Goal: Task Accomplishment & Management: Manage account settings

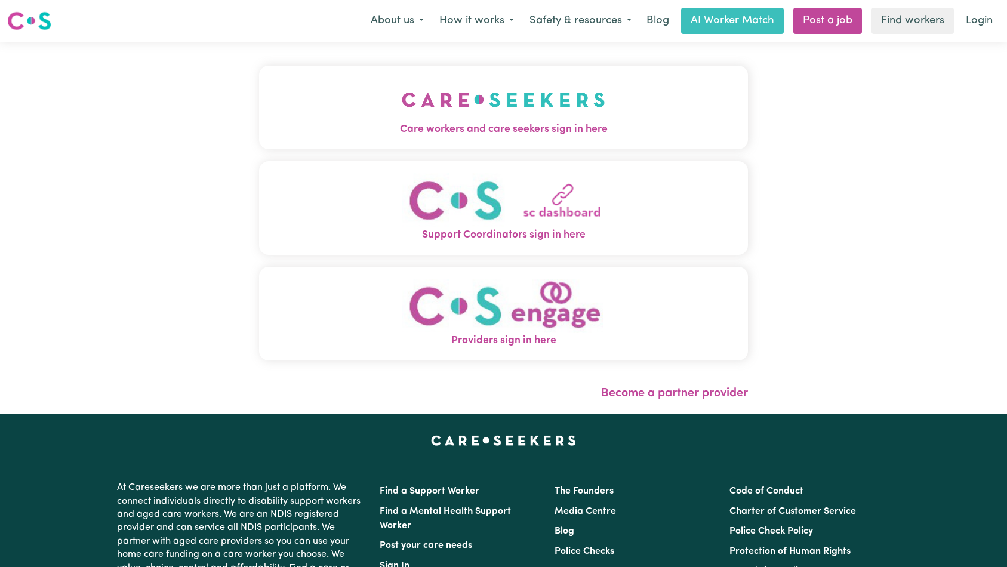
click at [398, 127] on span "Care workers and care seekers sign in here" at bounding box center [503, 130] width 489 height 16
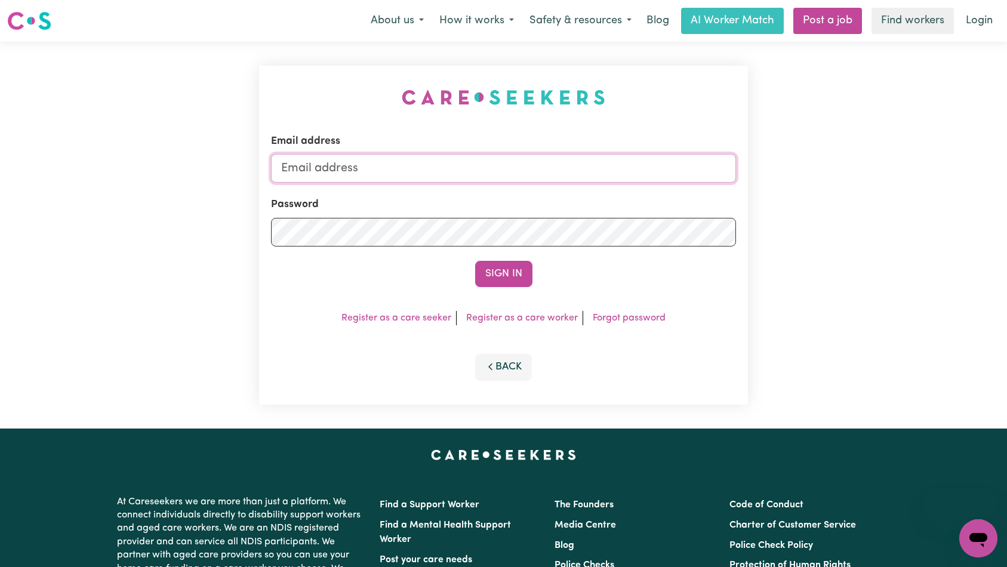
click at [522, 168] on input "Email address" at bounding box center [503, 168] width 465 height 29
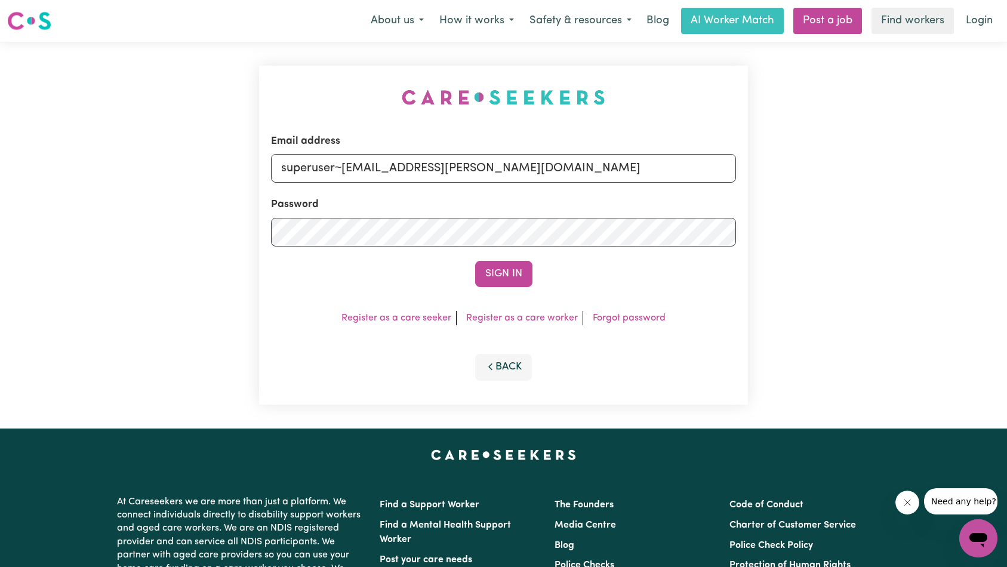
type input "superuser~[EMAIL_ADDRESS][PERSON_NAME][DOMAIN_NAME]"
click at [475, 261] on button "Sign In" at bounding box center [503, 274] width 57 height 26
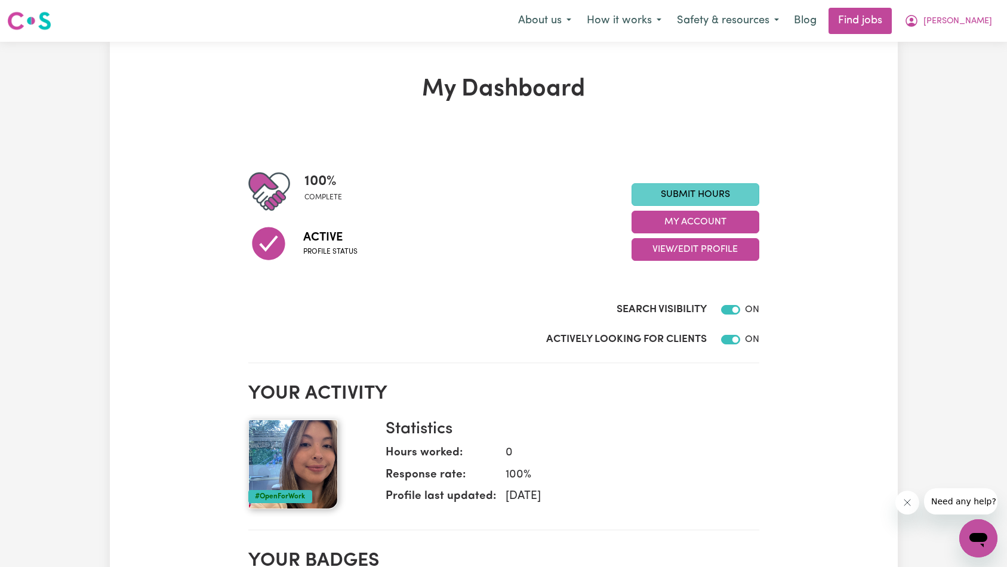
click at [694, 192] on link "Submit Hours" at bounding box center [695, 194] width 128 height 23
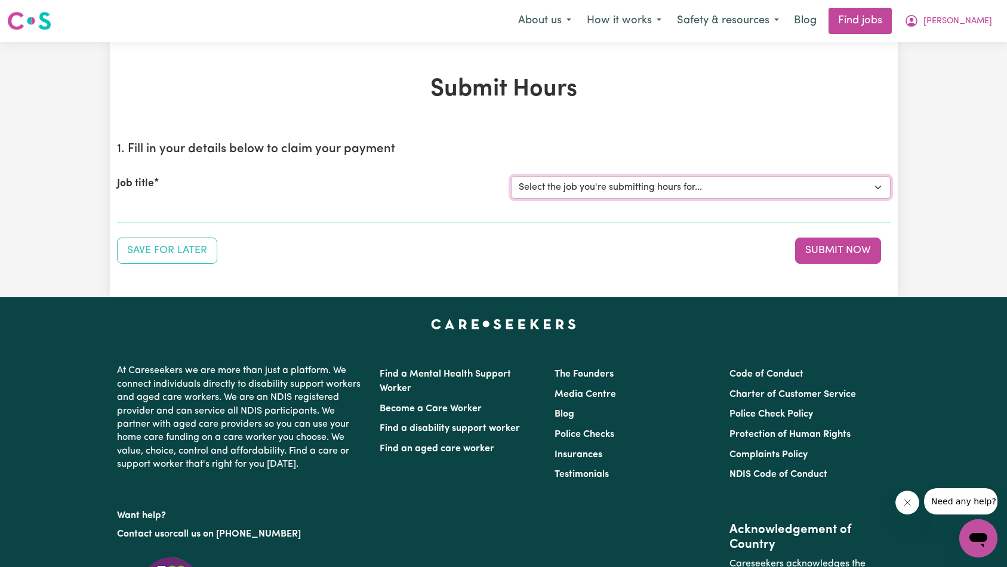
click at [645, 190] on select "Select the job you're submitting hours for... [[PERSON_NAME]] [DEMOGRAPHIC_DATA…" at bounding box center [701, 187] width 380 height 23
click at [986, 20] on span "[PERSON_NAME]" at bounding box center [957, 21] width 69 height 13
click at [962, 45] on link "My Account" at bounding box center [952, 46] width 94 height 23
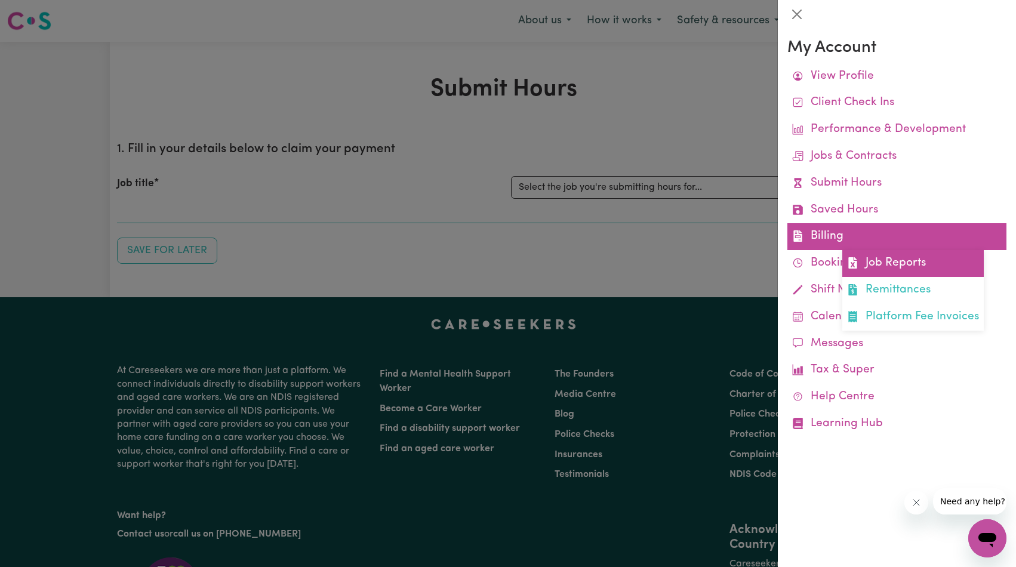
click at [890, 269] on link "Job Reports" at bounding box center [912, 263] width 141 height 27
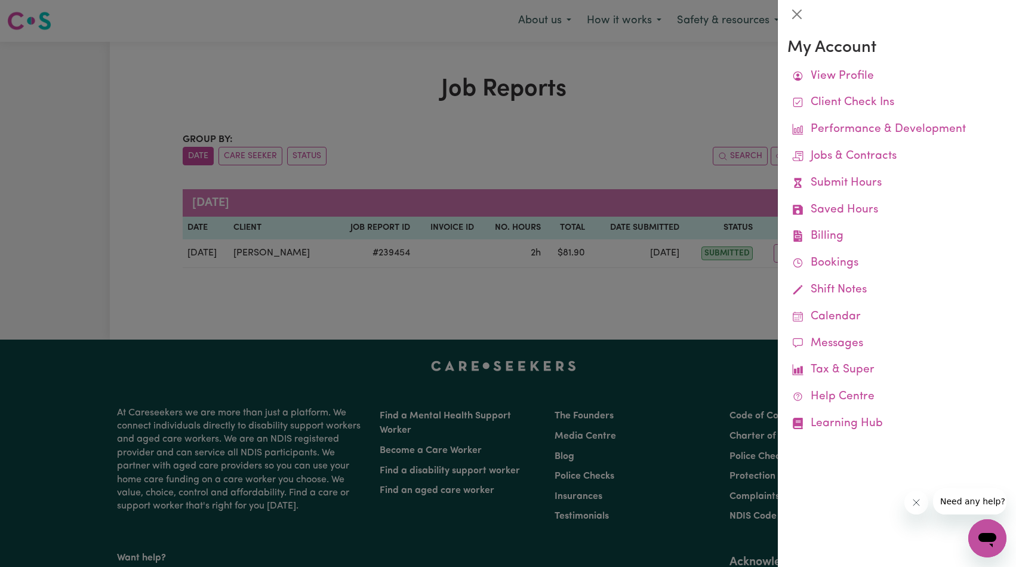
drag, startPoint x: 918, startPoint y: 507, endPoint x: 911, endPoint y: 499, distance: 10.6
click at [918, 507] on button "Close message from company" at bounding box center [916, 503] width 24 height 24
click at [504, 141] on div at bounding box center [508, 283] width 1016 height 567
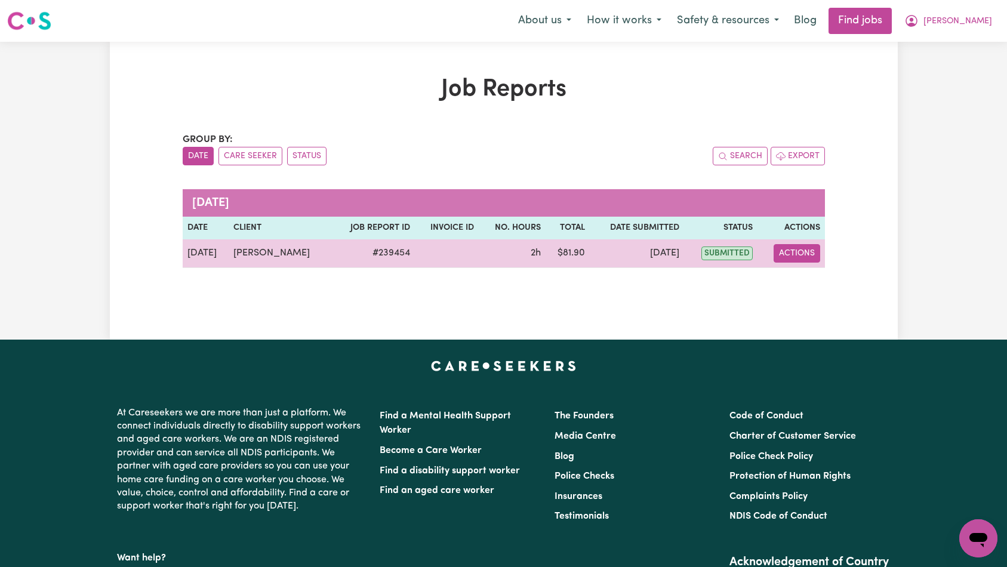
click at [807, 258] on button "Actions" at bounding box center [796, 253] width 47 height 19
click at [822, 288] on link "View Job Report" at bounding box center [827, 281] width 102 height 24
select select "pm"
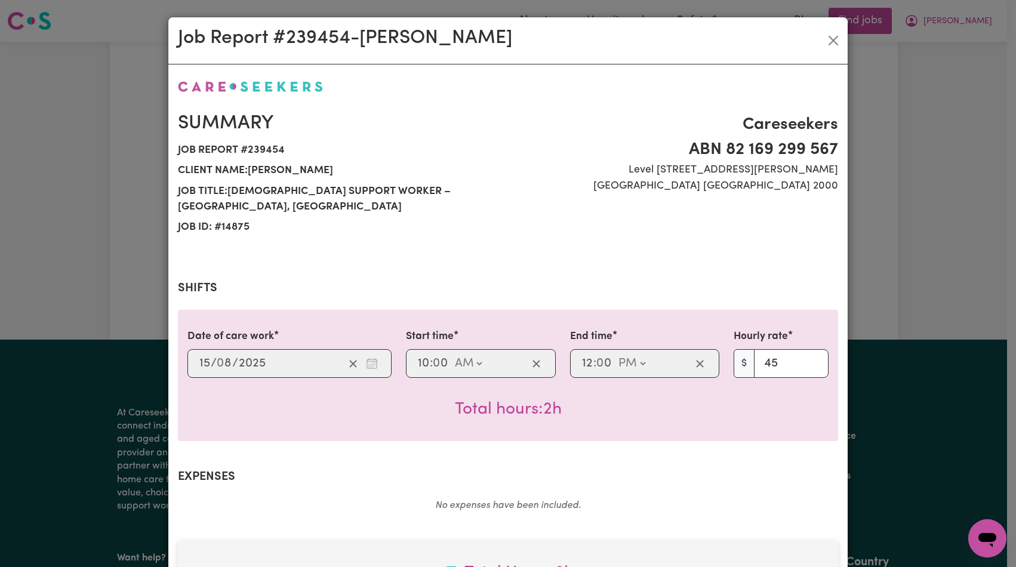
select select "45-Weekday"
click at [829, 46] on button "Close" at bounding box center [833, 40] width 19 height 19
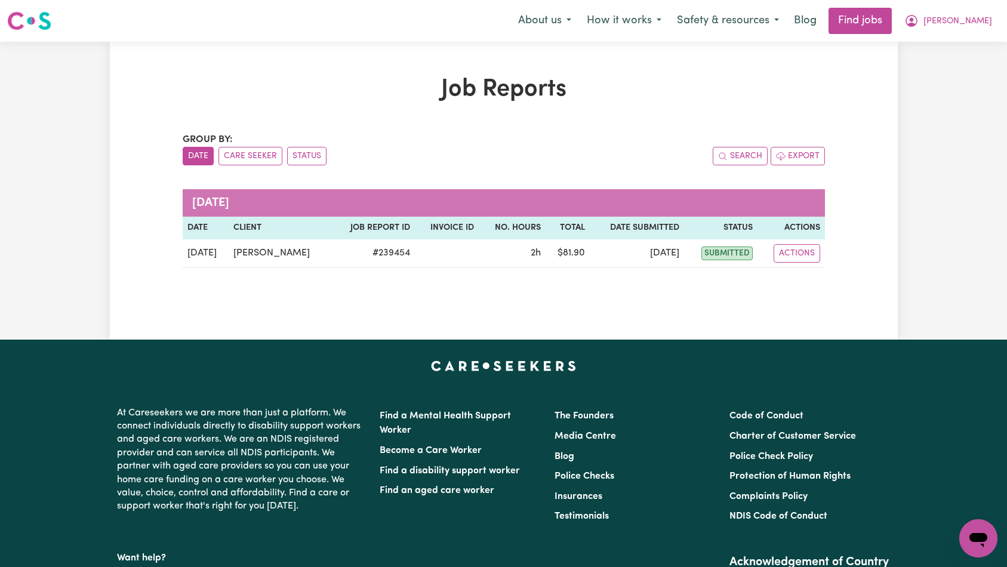
click at [841, 164] on div "Job Reports Group by: Date Care Seeker Status Search Export [DATE] Date Client …" at bounding box center [504, 190] width 788 height 231
click at [983, 18] on span "[PERSON_NAME]" at bounding box center [957, 21] width 69 height 13
click at [804, 72] on div "Job Reports Group by: Date Care Seeker Status Search Export [DATE] Date Client …" at bounding box center [504, 191] width 788 height 298
click at [989, 23] on span "[PERSON_NAME]" at bounding box center [957, 21] width 69 height 13
click at [984, 64] on link "My Dashboard" at bounding box center [952, 68] width 94 height 23
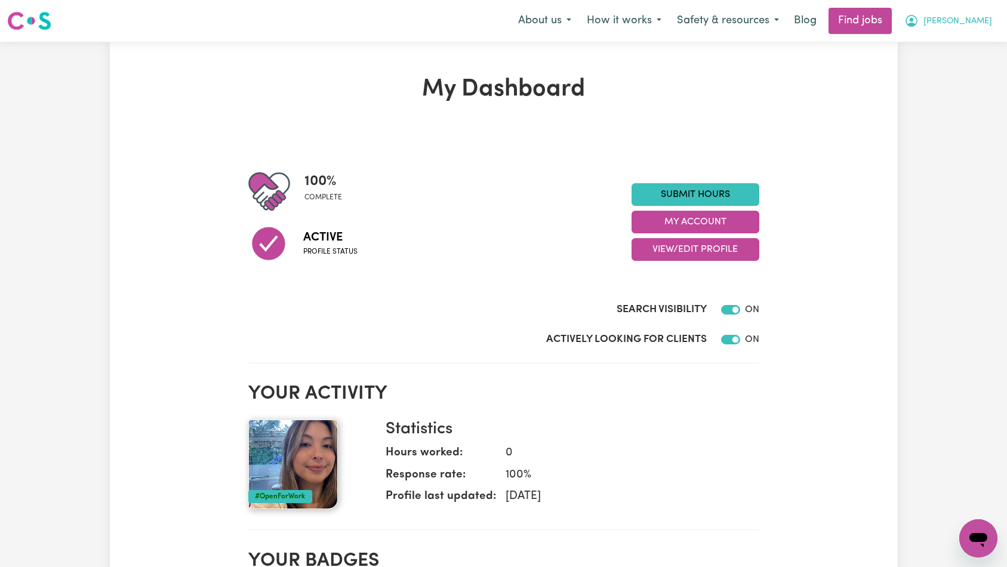
click at [996, 19] on button "[PERSON_NAME]" at bounding box center [947, 20] width 103 height 25
click at [976, 42] on link "My Account" at bounding box center [952, 46] width 94 height 23
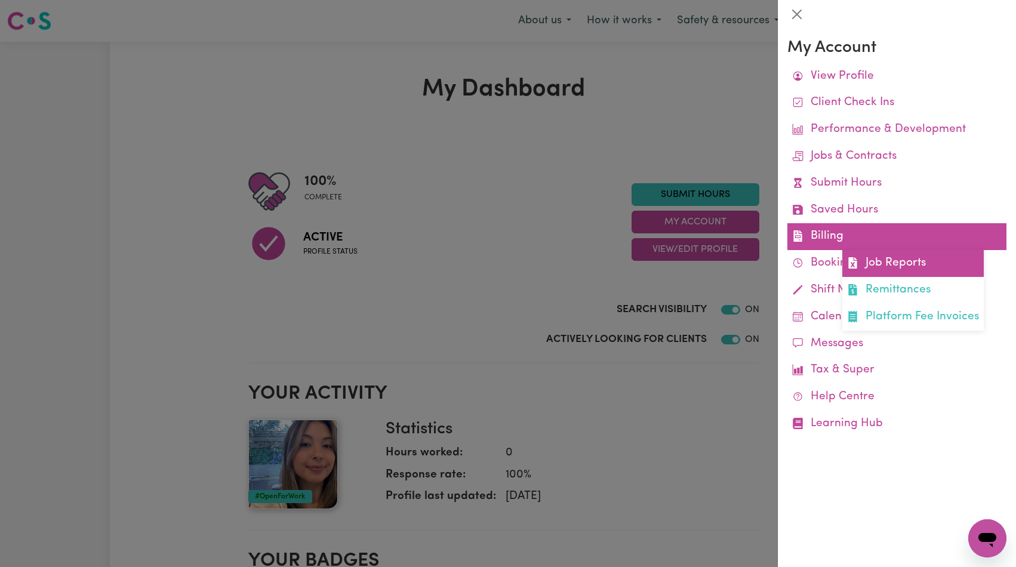
click at [936, 261] on link "Job Reports" at bounding box center [912, 263] width 141 height 27
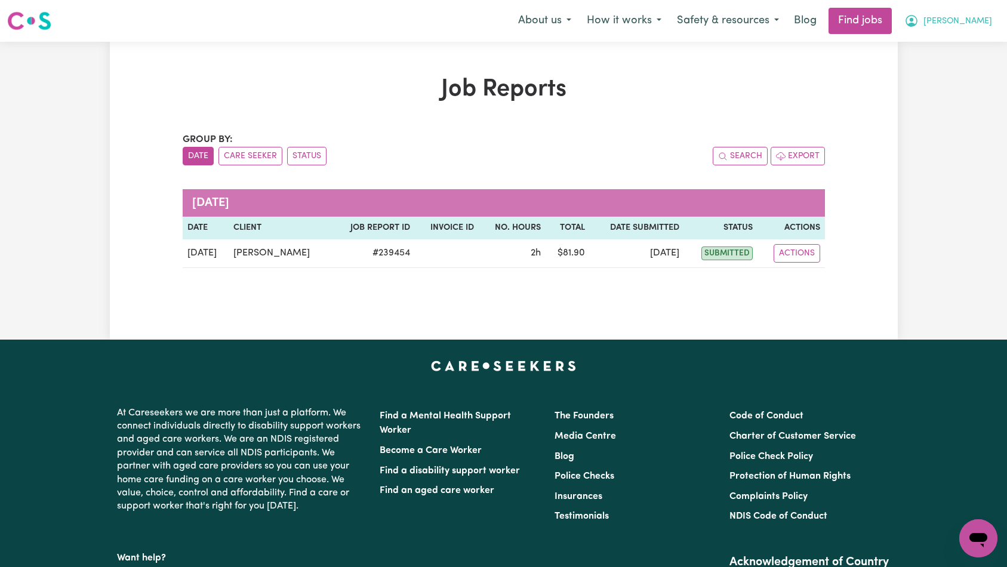
click at [988, 18] on button "[PERSON_NAME]" at bounding box center [947, 20] width 103 height 25
click at [983, 62] on link "My Dashboard" at bounding box center [952, 68] width 94 height 23
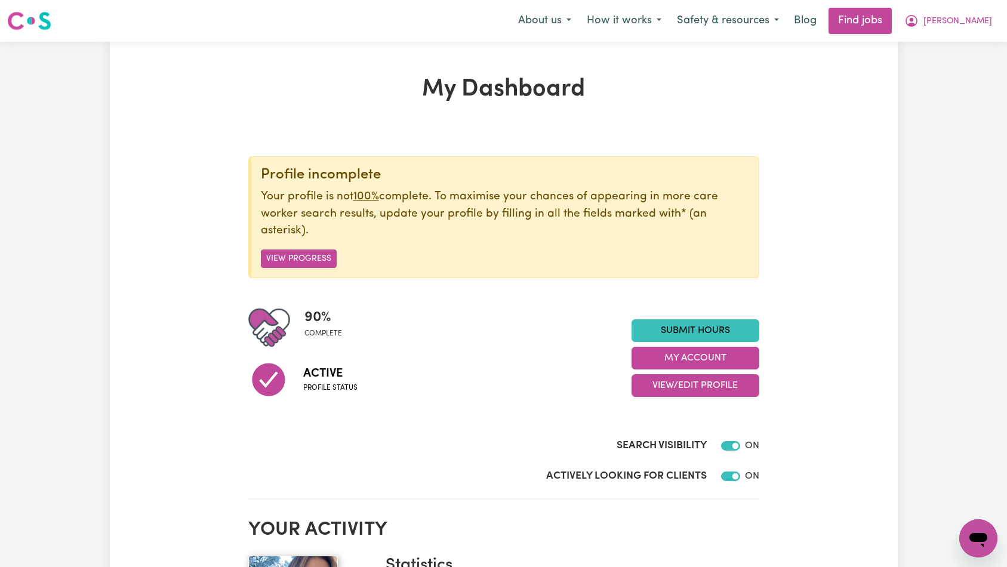
click at [986, 26] on span "[PERSON_NAME]" at bounding box center [957, 21] width 69 height 13
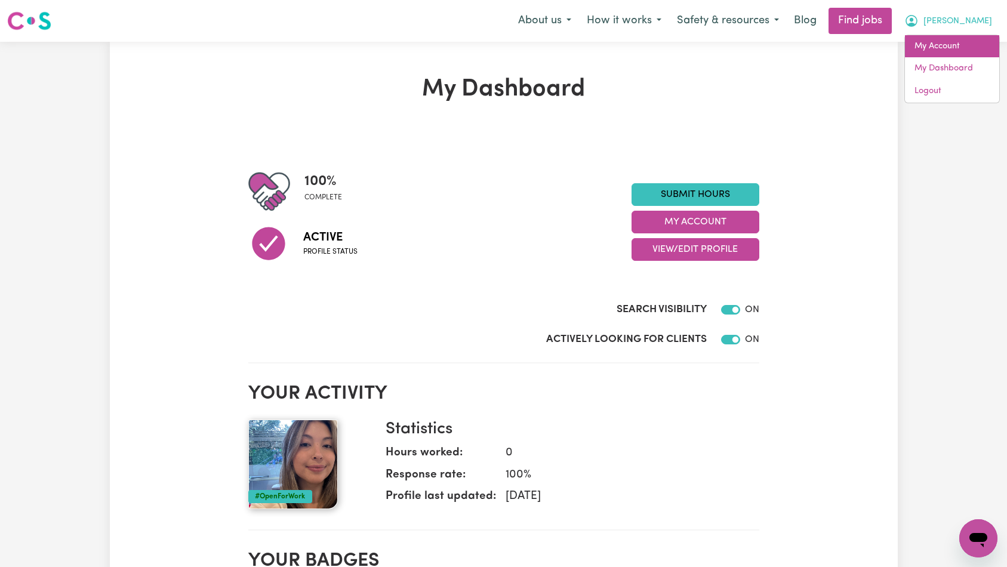
click at [947, 44] on link "My Account" at bounding box center [952, 46] width 94 height 23
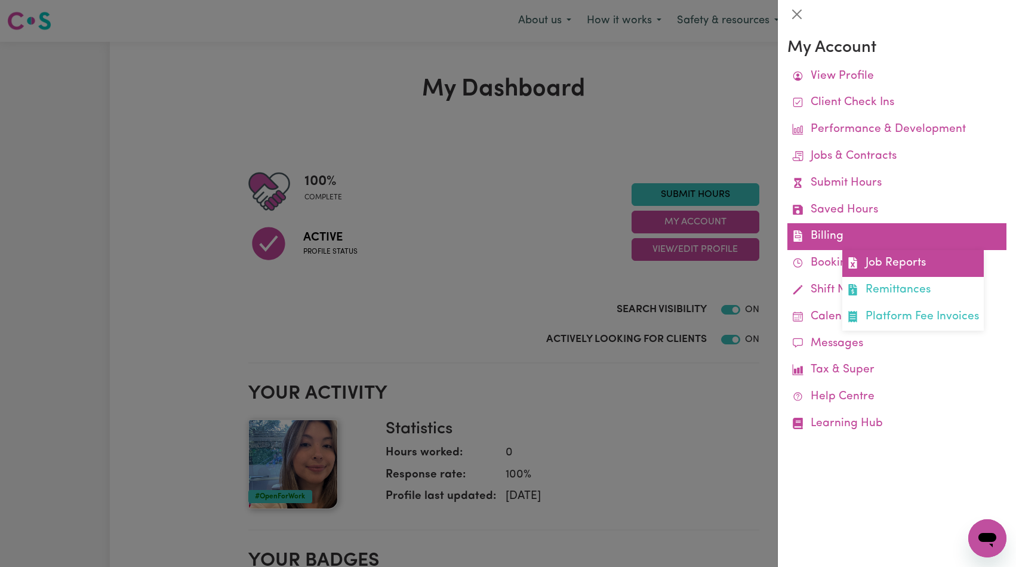
click at [949, 258] on link "Job Reports" at bounding box center [912, 263] width 141 height 27
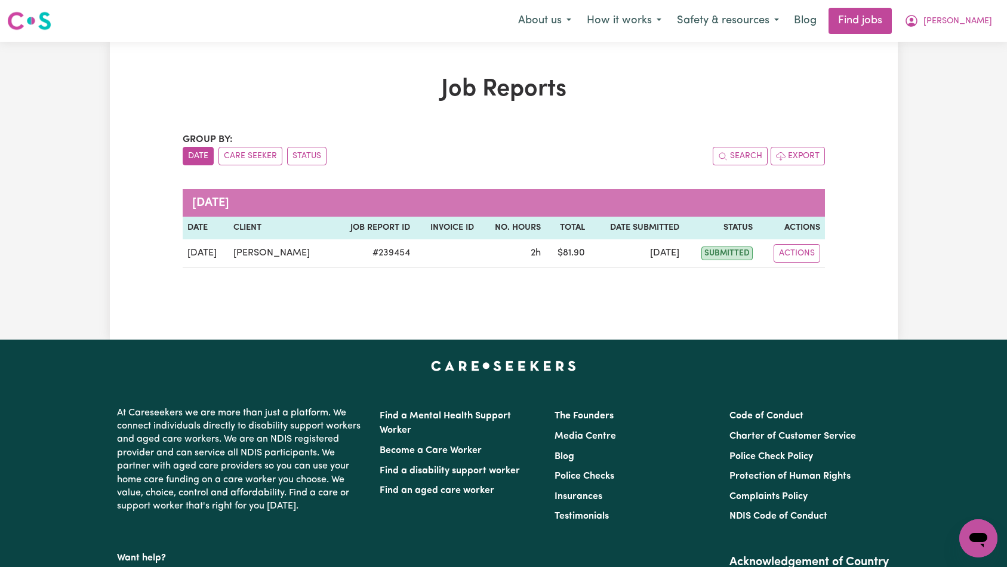
click at [887, 95] on div "Job Reports Group by: Date Care Seeker Status Search Export [DATE] Date Client …" at bounding box center [504, 190] width 788 height 231
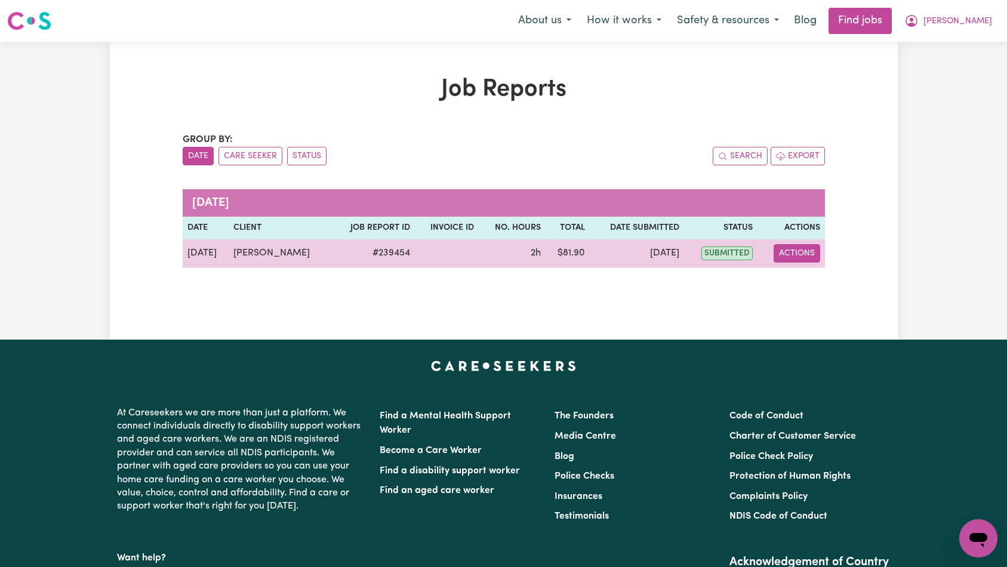
click at [801, 258] on button "Actions" at bounding box center [796, 253] width 47 height 19
click at [812, 280] on link "View Job Report" at bounding box center [827, 281] width 102 height 24
select select "pm"
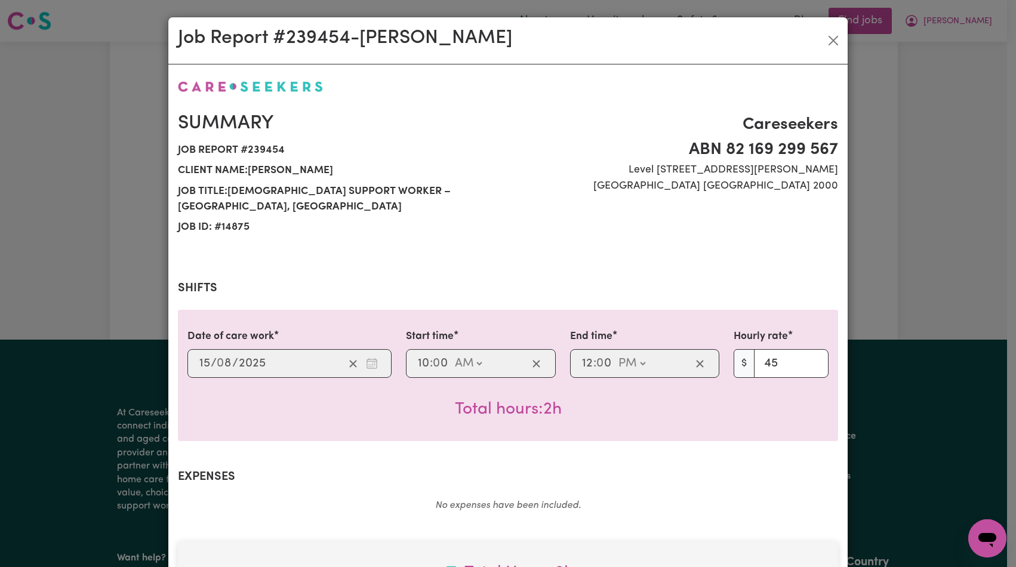
select select "45-Weekday"
click at [829, 41] on button "Close" at bounding box center [833, 40] width 19 height 19
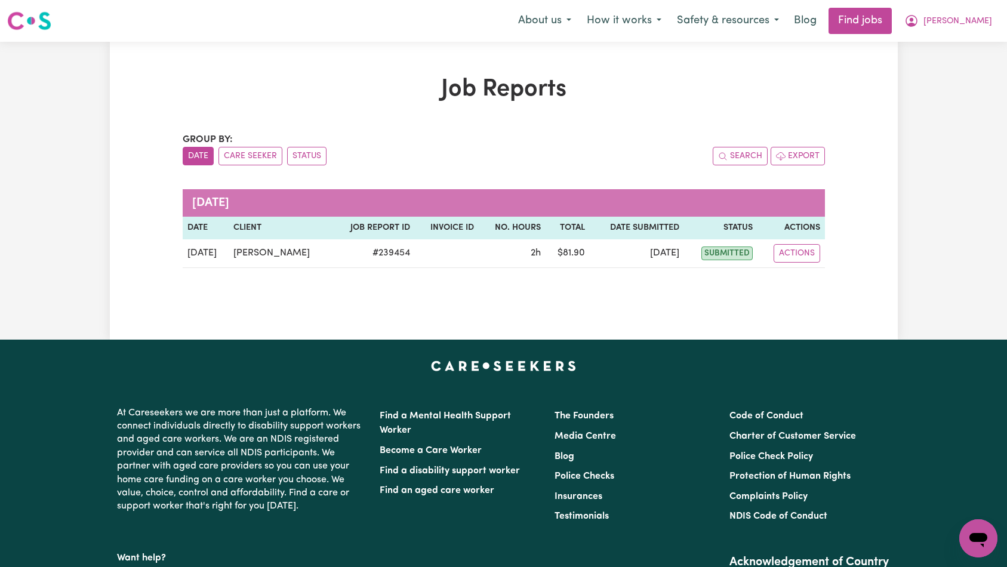
click at [810, 94] on h1 "Job Reports" at bounding box center [504, 89] width 642 height 29
click at [975, 26] on button "[PERSON_NAME]" at bounding box center [947, 20] width 103 height 25
click at [978, 44] on link "My Account" at bounding box center [952, 46] width 94 height 23
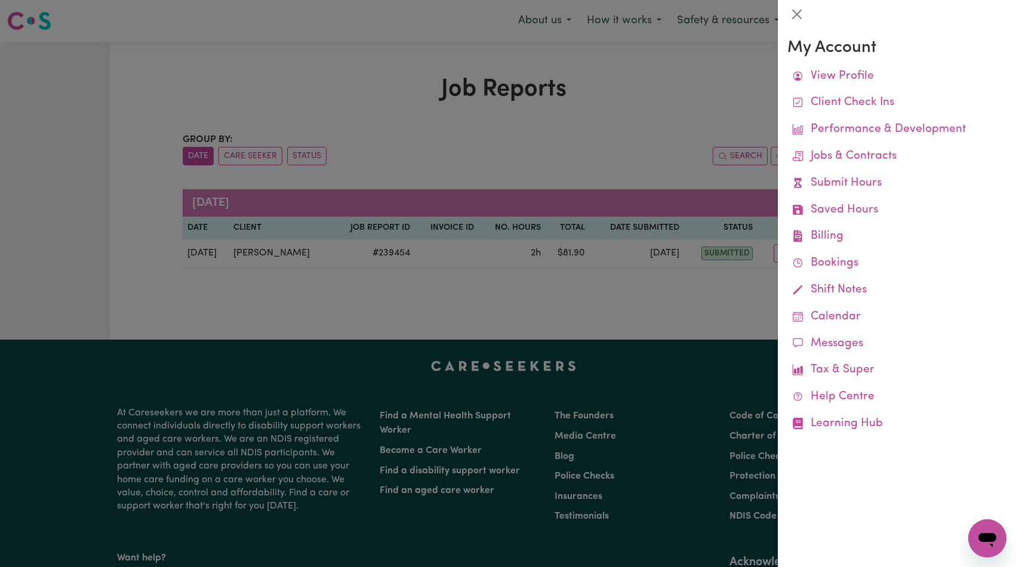
click at [714, 85] on div at bounding box center [508, 283] width 1016 height 567
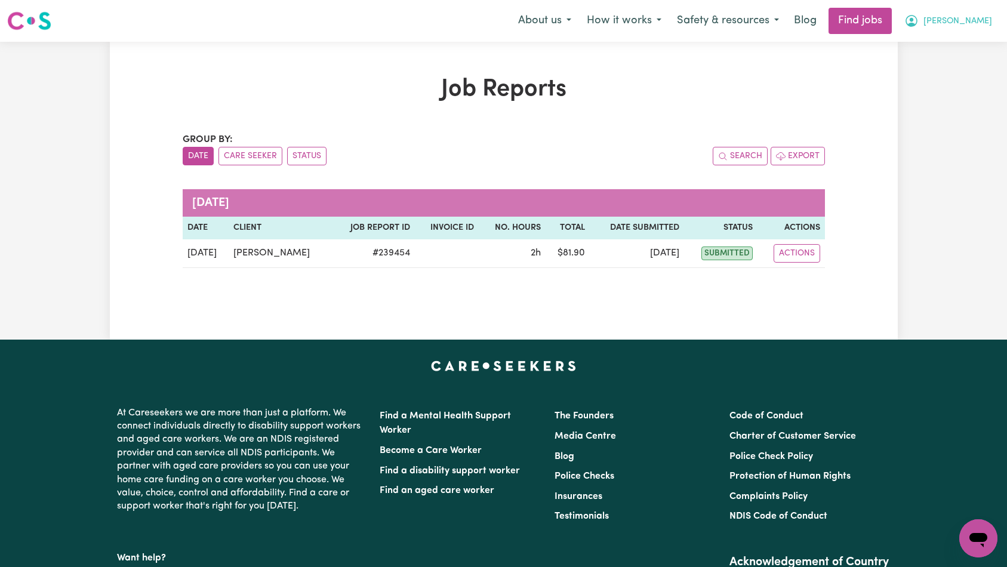
click at [918, 27] on icon "My Account" at bounding box center [911, 21] width 14 height 14
click at [559, 125] on div "Job Reports Group by: Date Care Seeker Status Search Export [DATE] Date Client …" at bounding box center [503, 190] width 656 height 231
click at [983, 21] on span "[PERSON_NAME]" at bounding box center [957, 21] width 69 height 13
click at [975, 41] on link "My Account" at bounding box center [952, 46] width 94 height 23
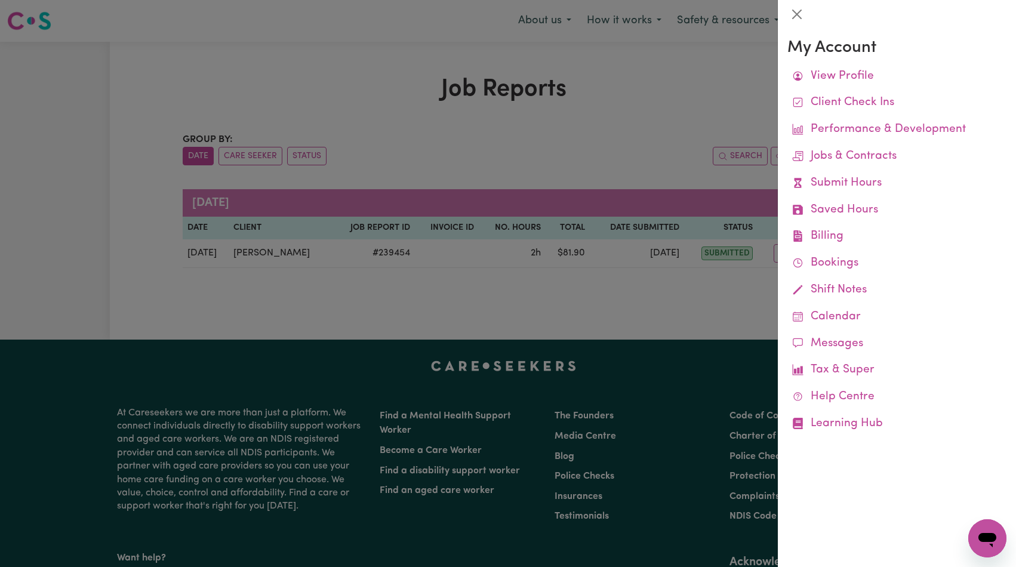
click at [648, 110] on div at bounding box center [508, 283] width 1016 height 567
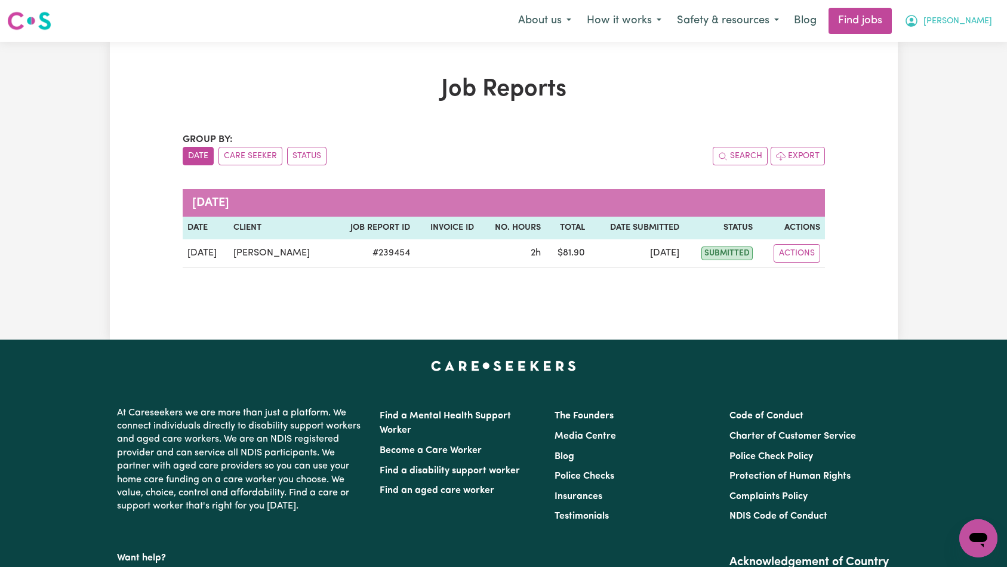
click at [988, 19] on span "[PERSON_NAME]" at bounding box center [957, 21] width 69 height 13
click at [963, 49] on link "My Account" at bounding box center [952, 46] width 94 height 23
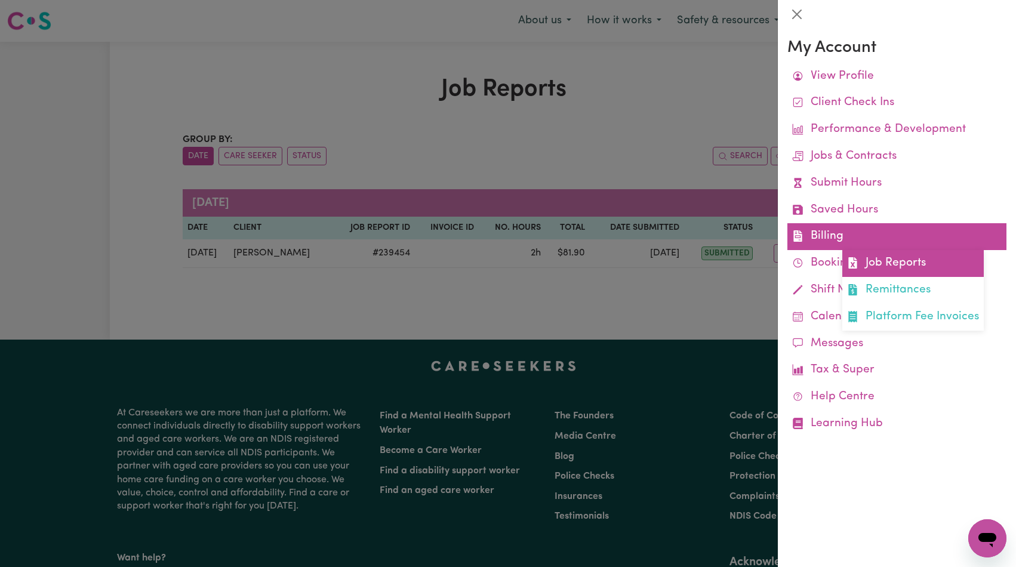
click at [944, 259] on link "Job Reports" at bounding box center [912, 263] width 141 height 27
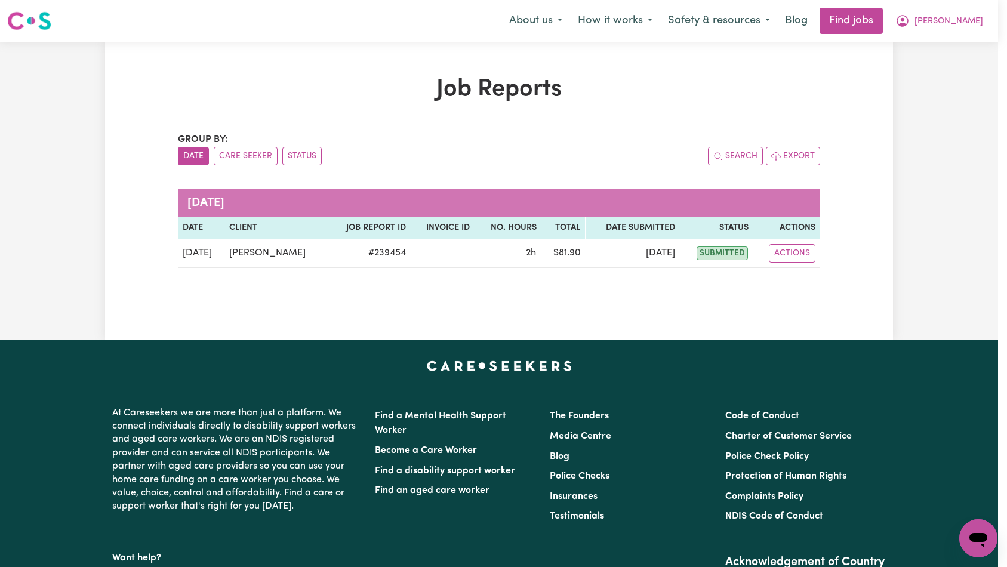
click at [747, 145] on div "Group by: Date Care Seeker Status Search Export" at bounding box center [499, 148] width 642 height 33
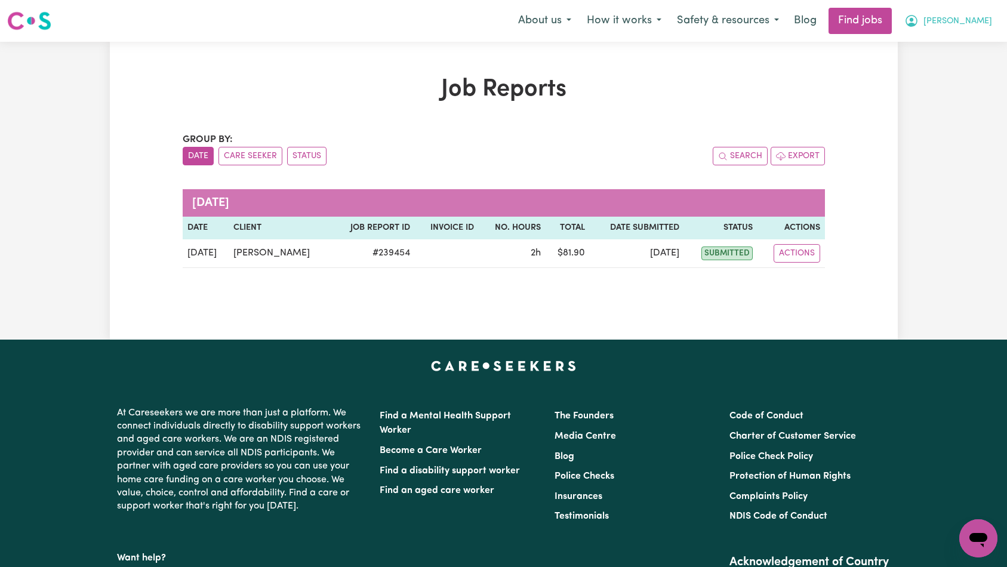
click at [975, 24] on button "[PERSON_NAME]" at bounding box center [947, 20] width 103 height 25
click at [985, 63] on link "My Dashboard" at bounding box center [952, 68] width 94 height 23
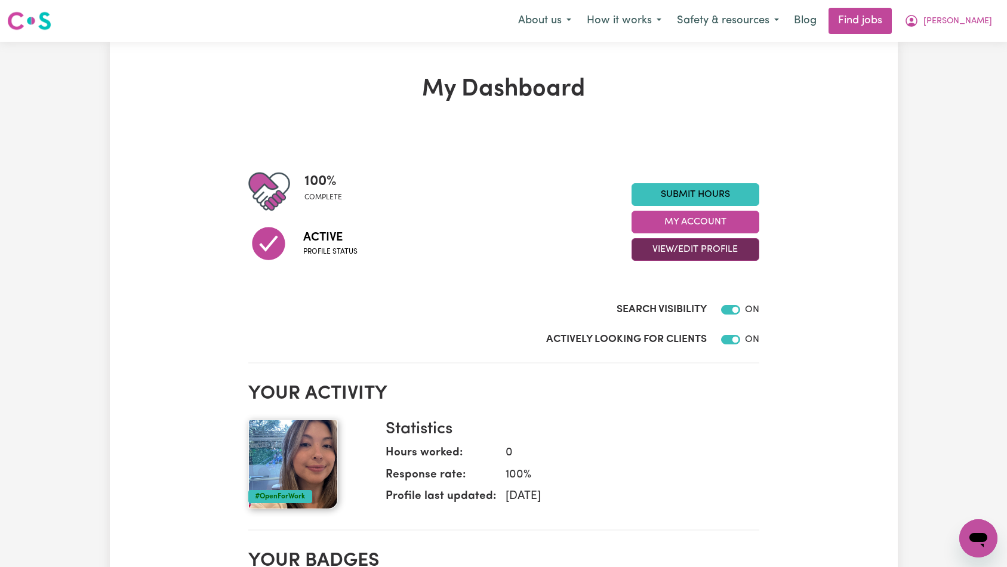
click at [689, 250] on button "View/Edit Profile" at bounding box center [695, 249] width 128 height 23
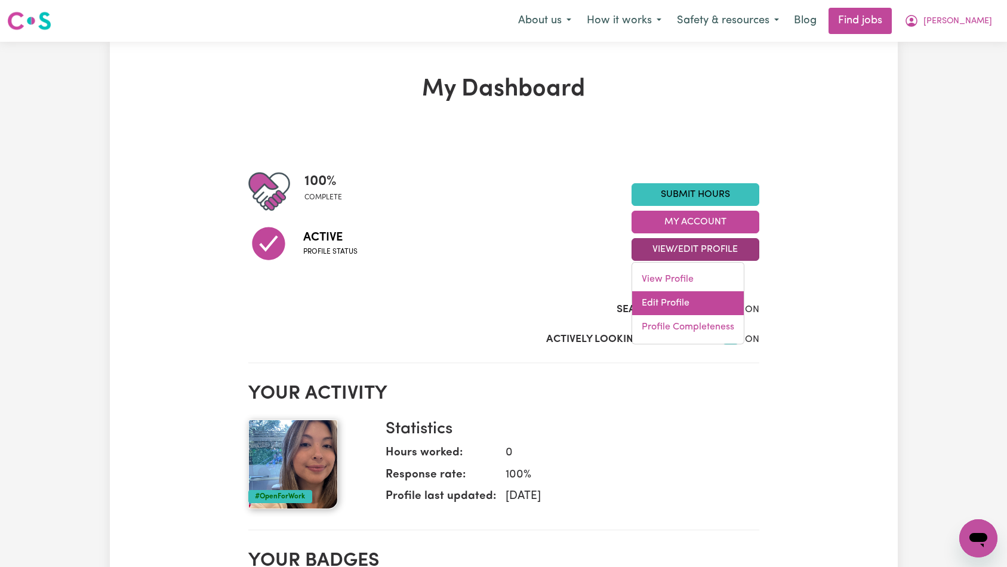
click at [702, 298] on link "Edit Profile" at bounding box center [688, 303] width 112 height 24
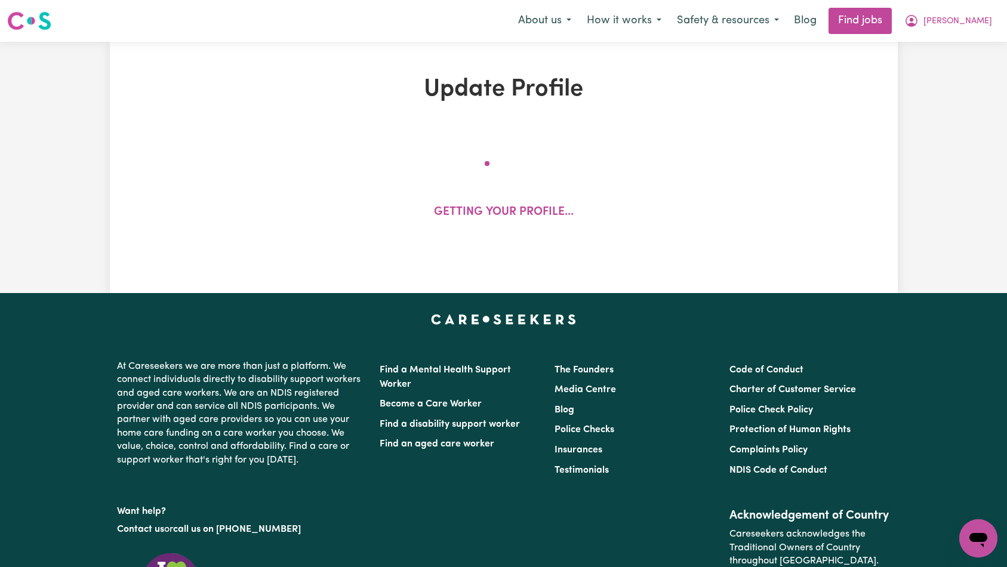
select select "[DEMOGRAPHIC_DATA]"
select select "Australian PR"
select select "Studying a healthcare related degree or qualification"
select select "55"
select select "60"
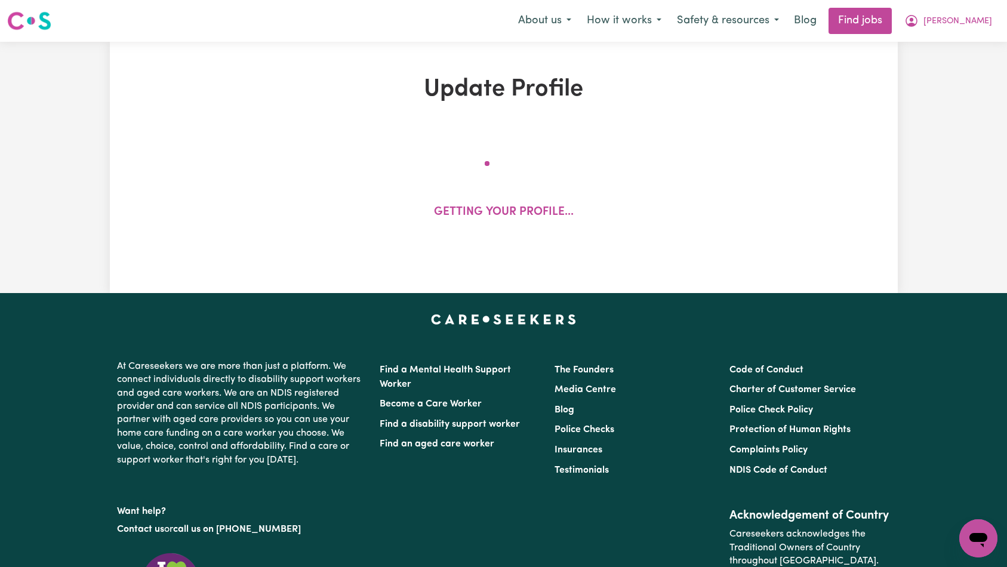
select select "70"
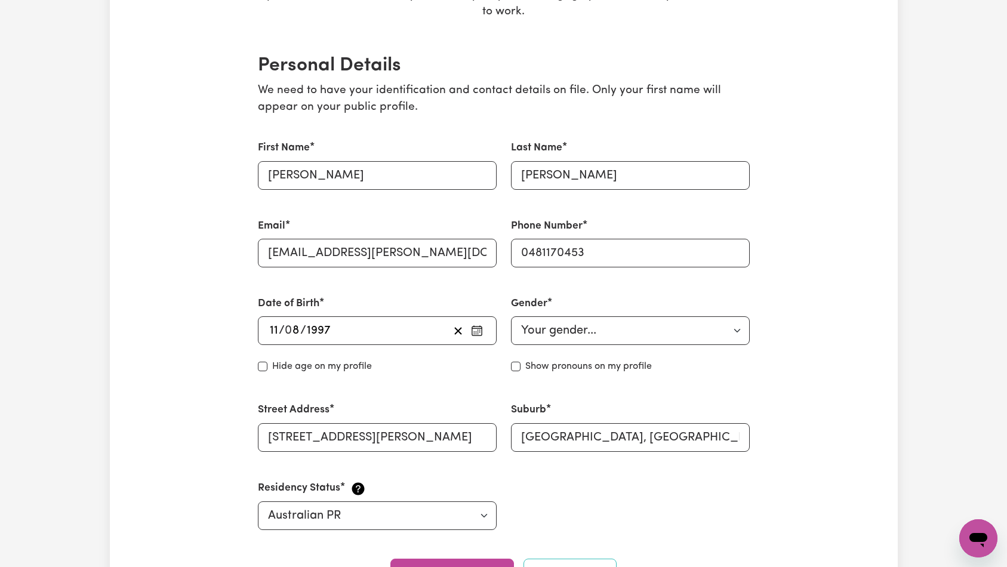
scroll to position [250, 0]
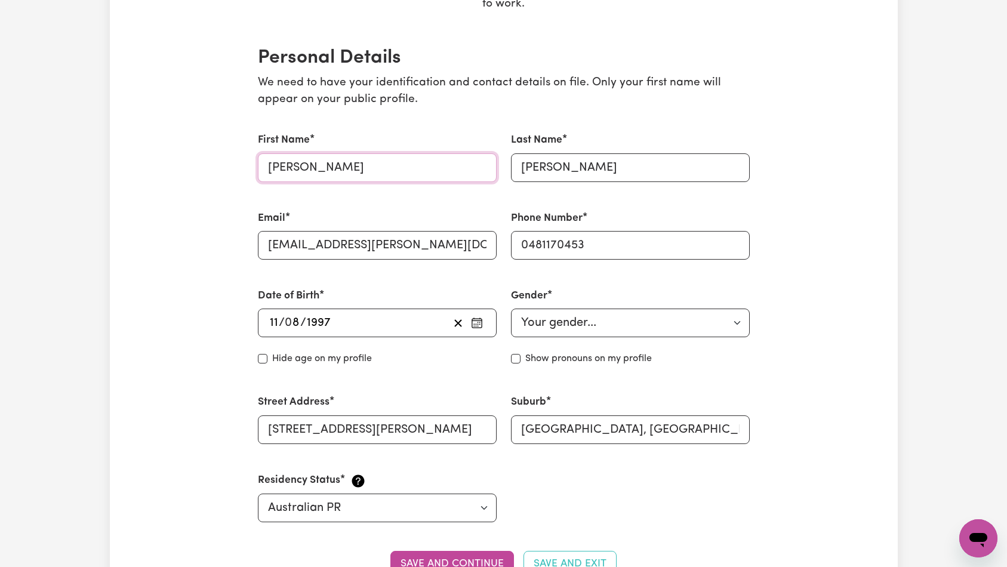
click at [337, 171] on input "[PERSON_NAME]" at bounding box center [377, 167] width 239 height 29
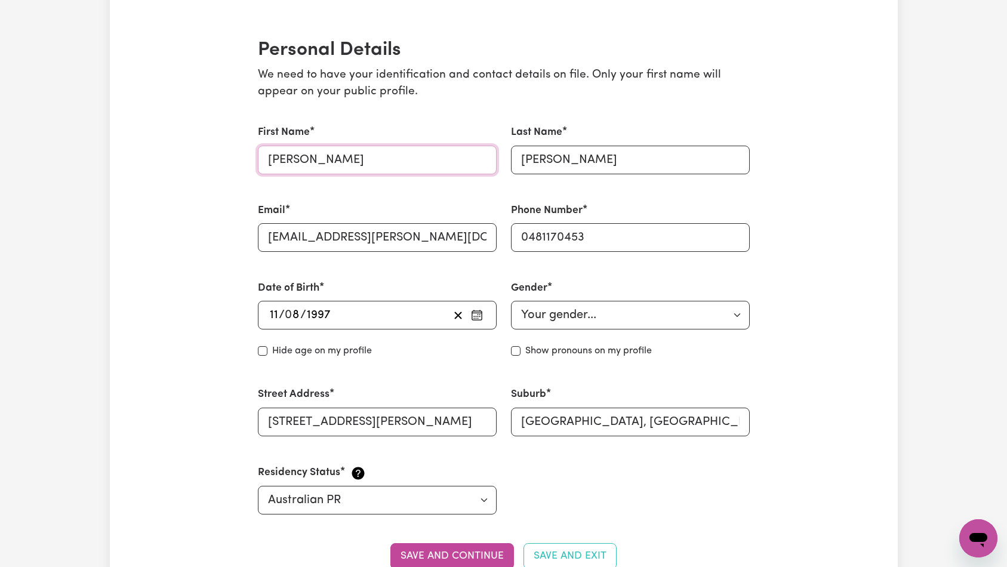
click at [336, 172] on input "[PERSON_NAME]" at bounding box center [377, 160] width 239 height 29
click at [337, 168] on input "[PERSON_NAME]" at bounding box center [377, 160] width 239 height 29
